Goal: Task Accomplishment & Management: Use online tool/utility

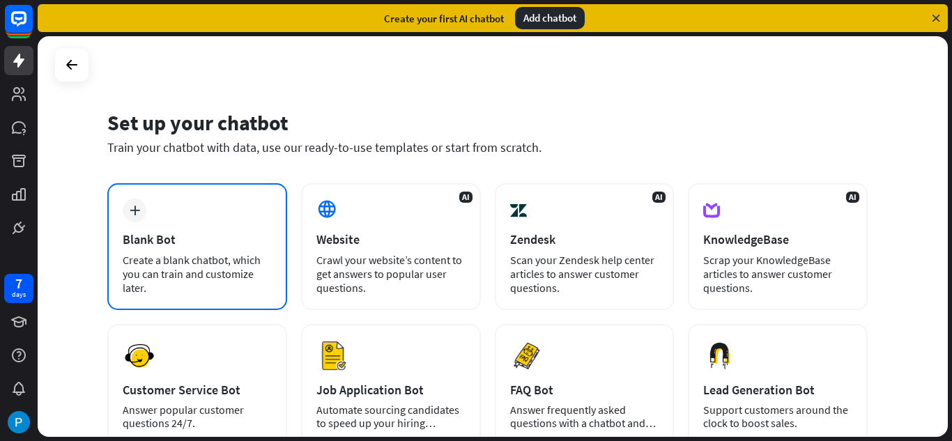
click at [204, 227] on div "plus Blank Bot Create a blank chatbot, which you can train and customize later." at bounding box center [197, 246] width 180 height 127
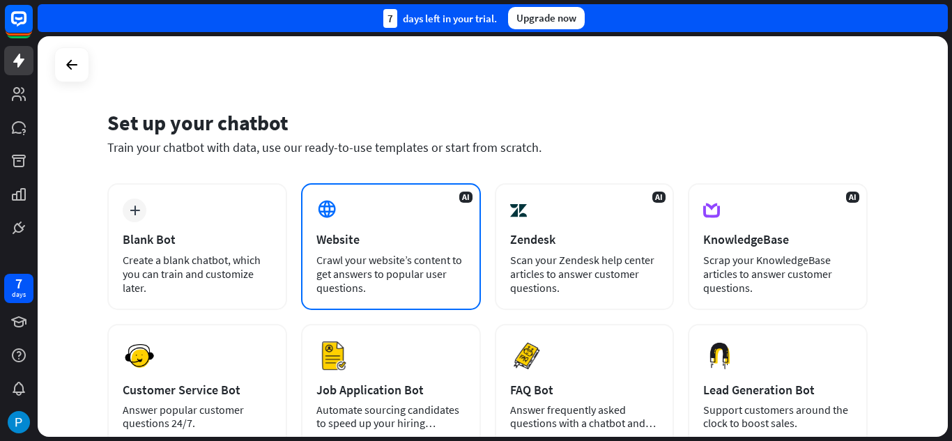
click at [392, 211] on div "AI Website Crawl your website’s content to get answers to popular user question…" at bounding box center [391, 246] width 180 height 127
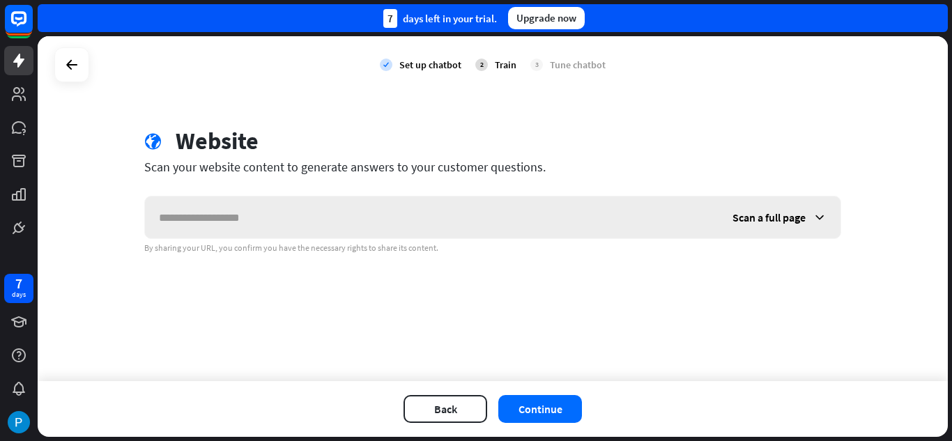
click at [807, 220] on div "Scan a full page" at bounding box center [779, 218] width 122 height 42
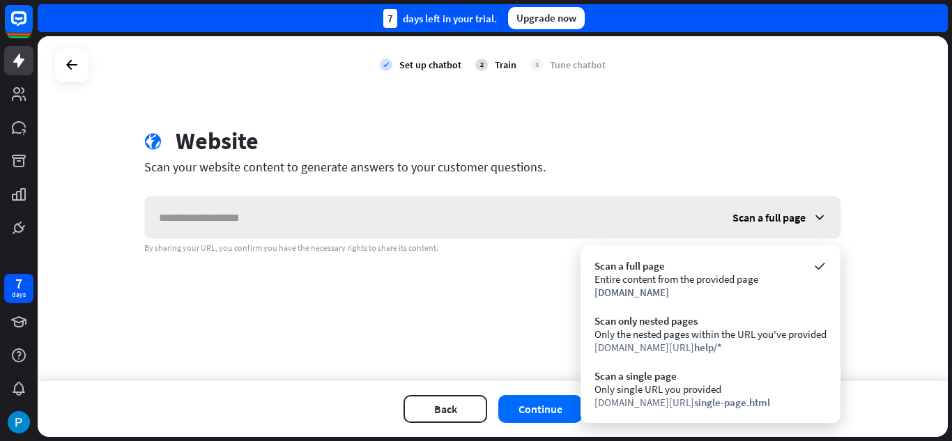
click at [808, 219] on div "Scan a full page" at bounding box center [779, 218] width 122 height 42
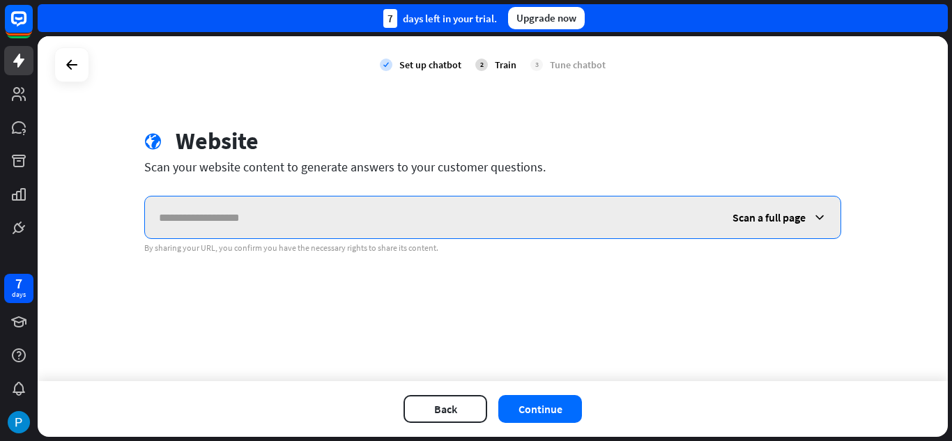
click at [265, 220] on input "text" at bounding box center [432, 218] width 574 height 42
click at [383, 224] on input "text" at bounding box center [432, 218] width 574 height 42
paste input "**********"
type input "**********"
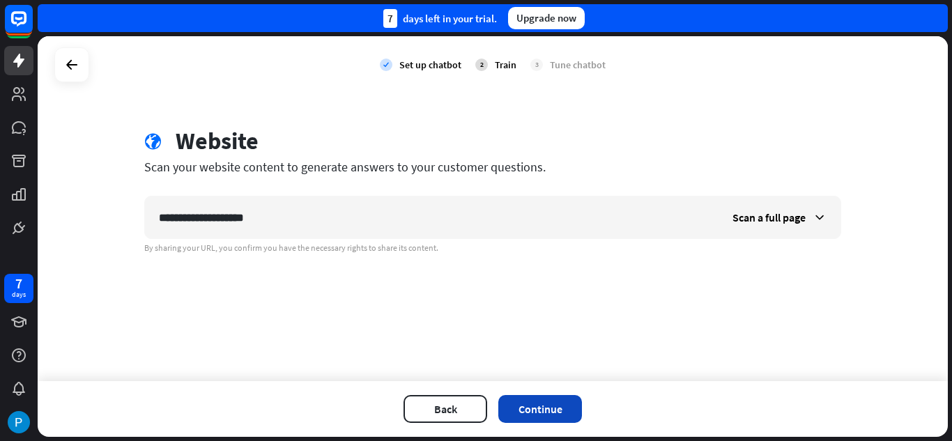
click at [557, 415] on button "Continue" at bounding box center [540, 409] width 84 height 28
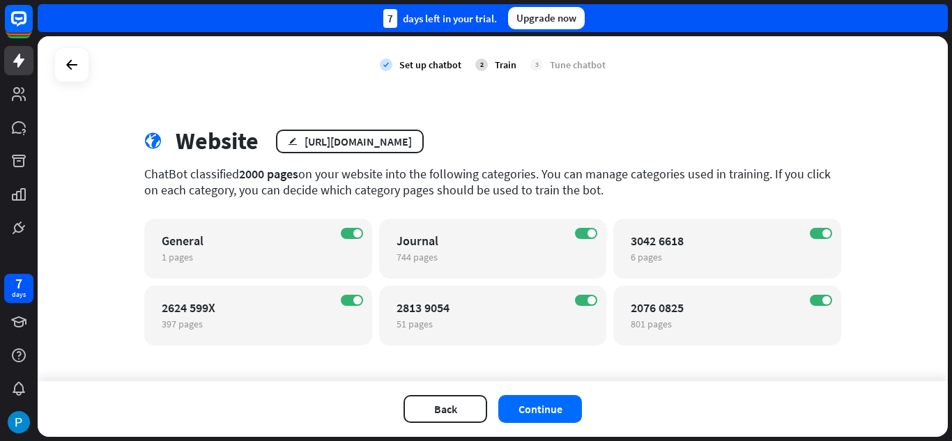
click at [500, 364] on div "check Set up chatbot 2 Train 3 Tune chatbot globe Website edit [URL][DOMAIN_NAM…" at bounding box center [493, 208] width 910 height 345
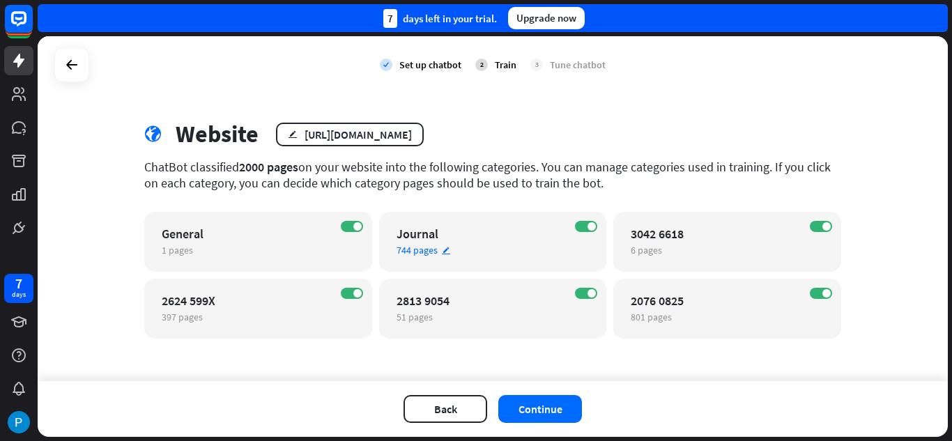
scroll to position [9, 0]
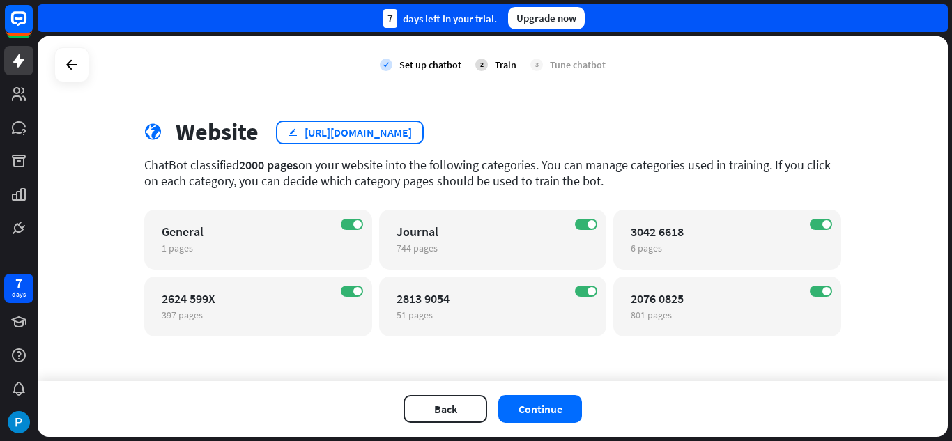
click at [341, 139] on div "[URL][DOMAIN_NAME]" at bounding box center [358, 132] width 107 height 14
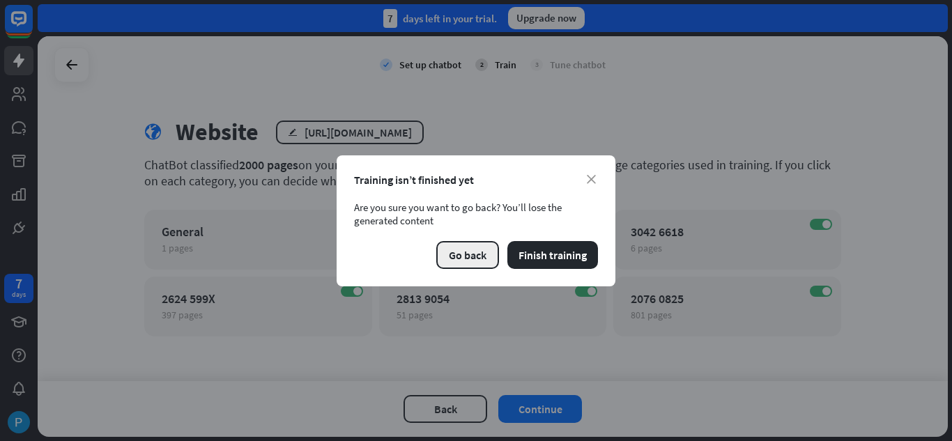
click at [467, 250] on button "Go back" at bounding box center [467, 255] width 63 height 28
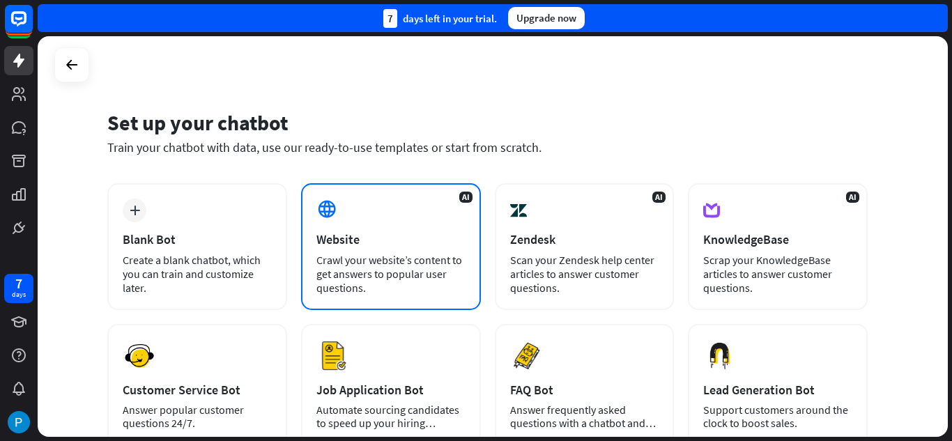
click at [431, 236] on div "Website" at bounding box center [390, 239] width 149 height 16
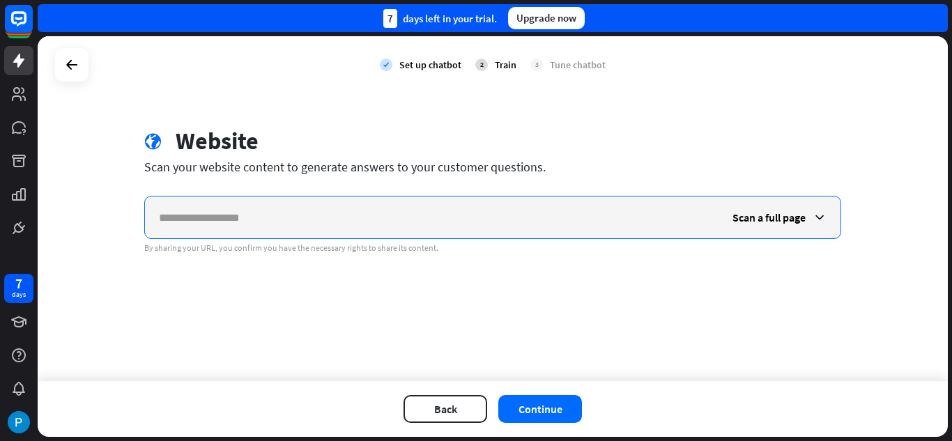
paste input "**********"
type input "**********"
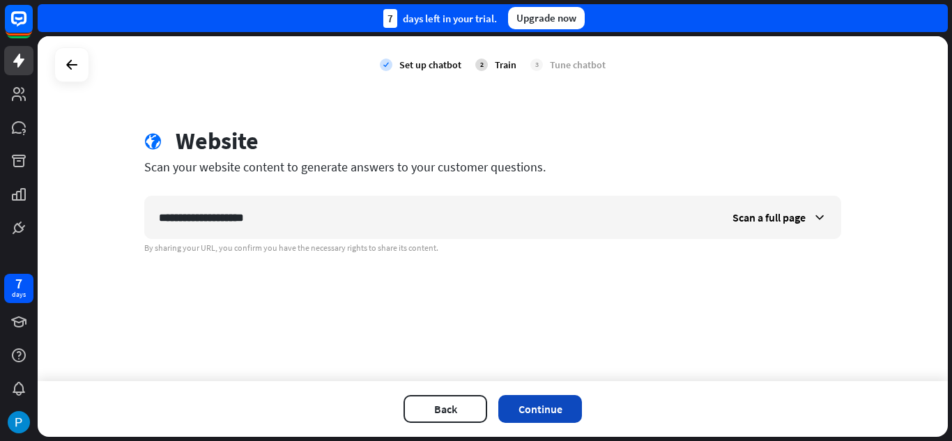
click at [532, 415] on button "Continue" at bounding box center [540, 409] width 84 height 28
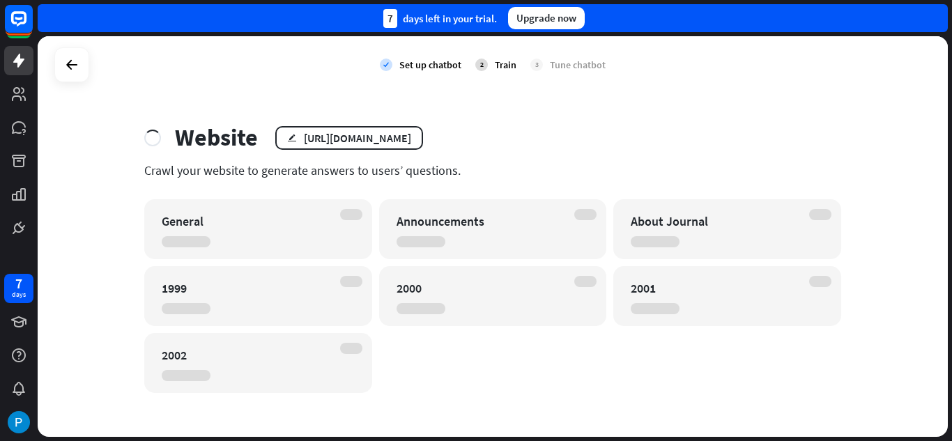
scroll to position [4, 0]
drag, startPoint x: 565, startPoint y: 377, endPoint x: 472, endPoint y: 143, distance: 251.8
click at [472, 143] on div "Website edit [URL][DOMAIN_NAME]" at bounding box center [492, 137] width 697 height 29
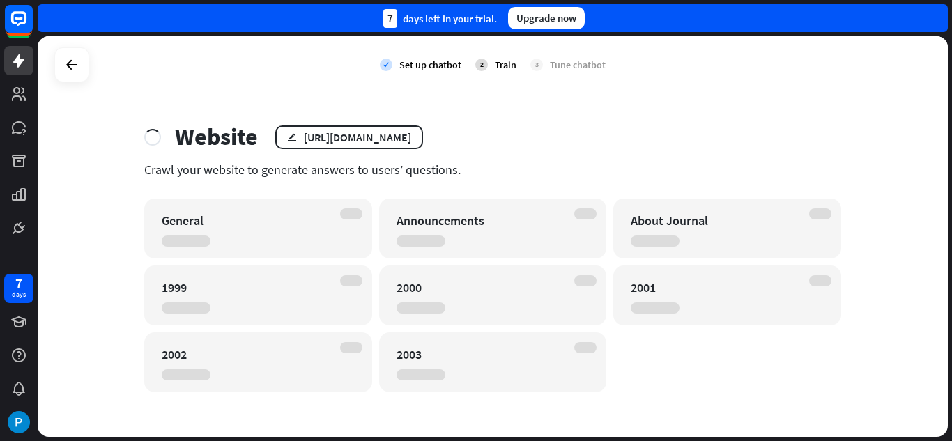
click at [420, 169] on div "Crawl your website to generate answers to users’ questions." at bounding box center [492, 170] width 697 height 16
click at [449, 144] on div "Website edit [URL][DOMAIN_NAME]" at bounding box center [492, 137] width 697 height 29
click at [268, 177] on div "Crawl your website to generate answers to users’ questions." at bounding box center [492, 170] width 697 height 16
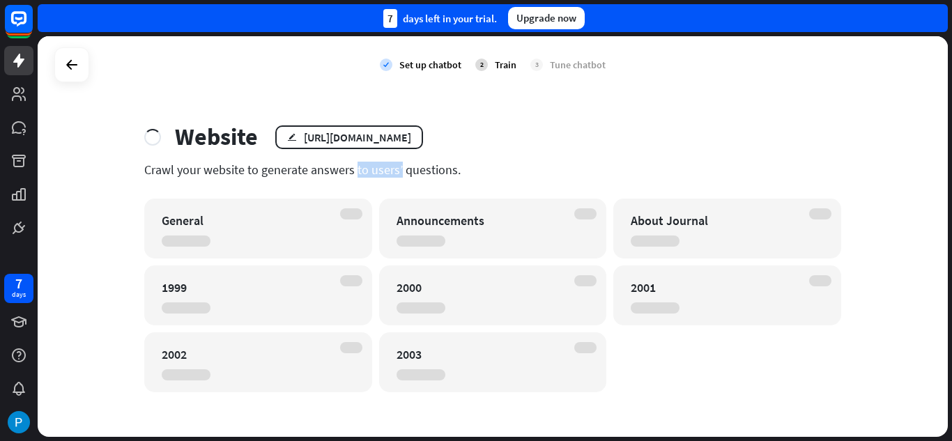
click at [268, 177] on div "Crawl your website to generate answers to users’ questions." at bounding box center [492, 170] width 697 height 16
click at [245, 144] on div "Website" at bounding box center [216, 137] width 83 height 29
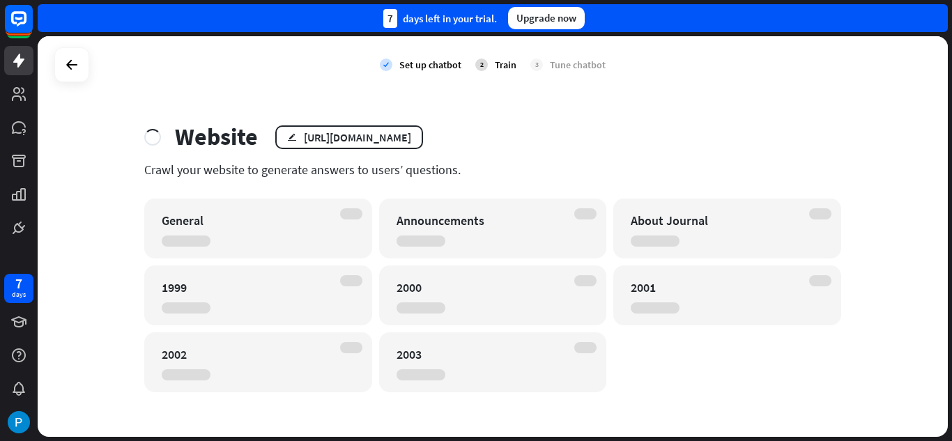
click at [245, 144] on div "Website" at bounding box center [216, 137] width 83 height 29
click at [262, 162] on div "Crawl your website to generate answers to users’ questions." at bounding box center [492, 170] width 697 height 16
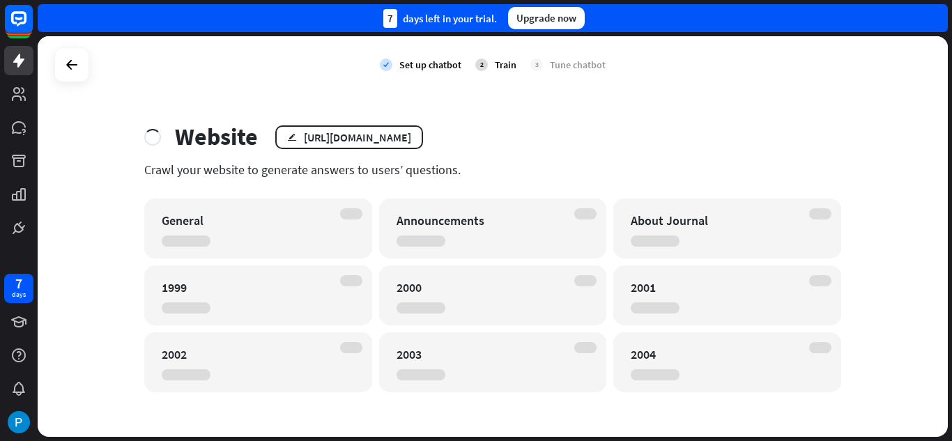
click at [144, 173] on div "Crawl your website to generate answers to users’ questions." at bounding box center [492, 170] width 697 height 16
click at [144, 172] on div "Crawl your website to generate answers to users’ questions." at bounding box center [492, 170] width 697 height 16
click at [135, 183] on div "Website edit [URL][DOMAIN_NAME] Crawl your website to generate answers to users…" at bounding box center [493, 258] width 730 height 270
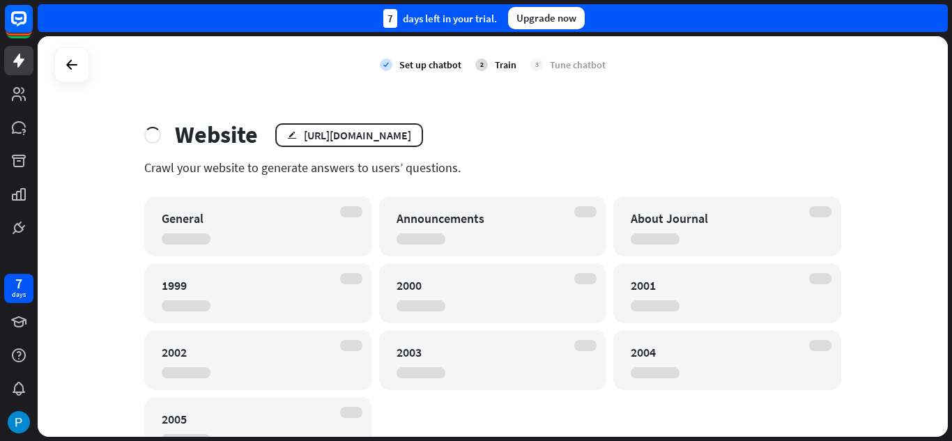
scroll to position [0, 0]
